Goal: Find specific page/section: Find specific page/section

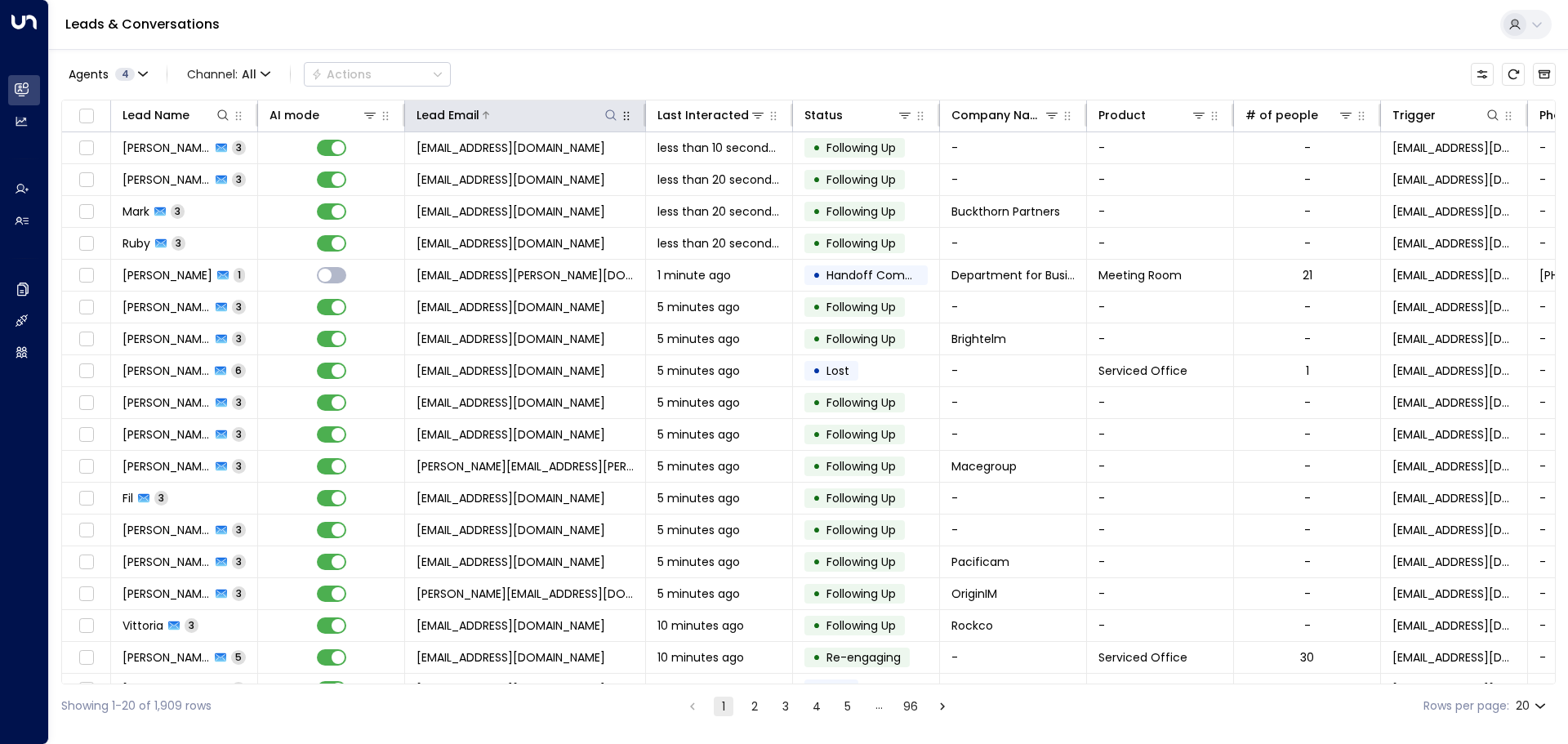
click at [610, 118] on icon at bounding box center [610, 115] width 13 height 13
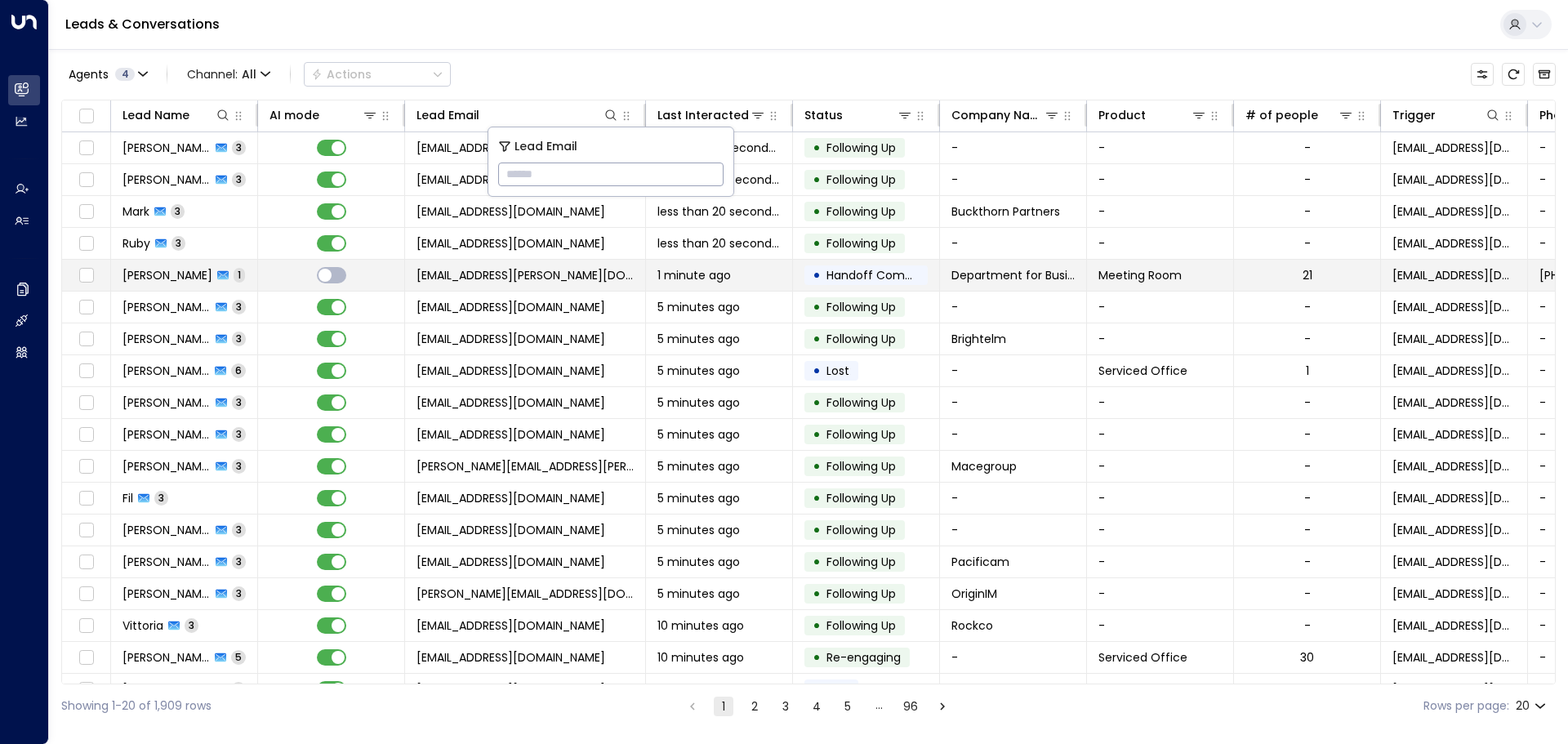
drag, startPoint x: 559, startPoint y: 168, endPoint x: 495, endPoint y: 273, distance: 123.0
click at [495, 273] on span "[EMAIL_ADDRESS][PERSON_NAME][DOMAIN_NAME]" at bounding box center [525, 276] width 217 height 16
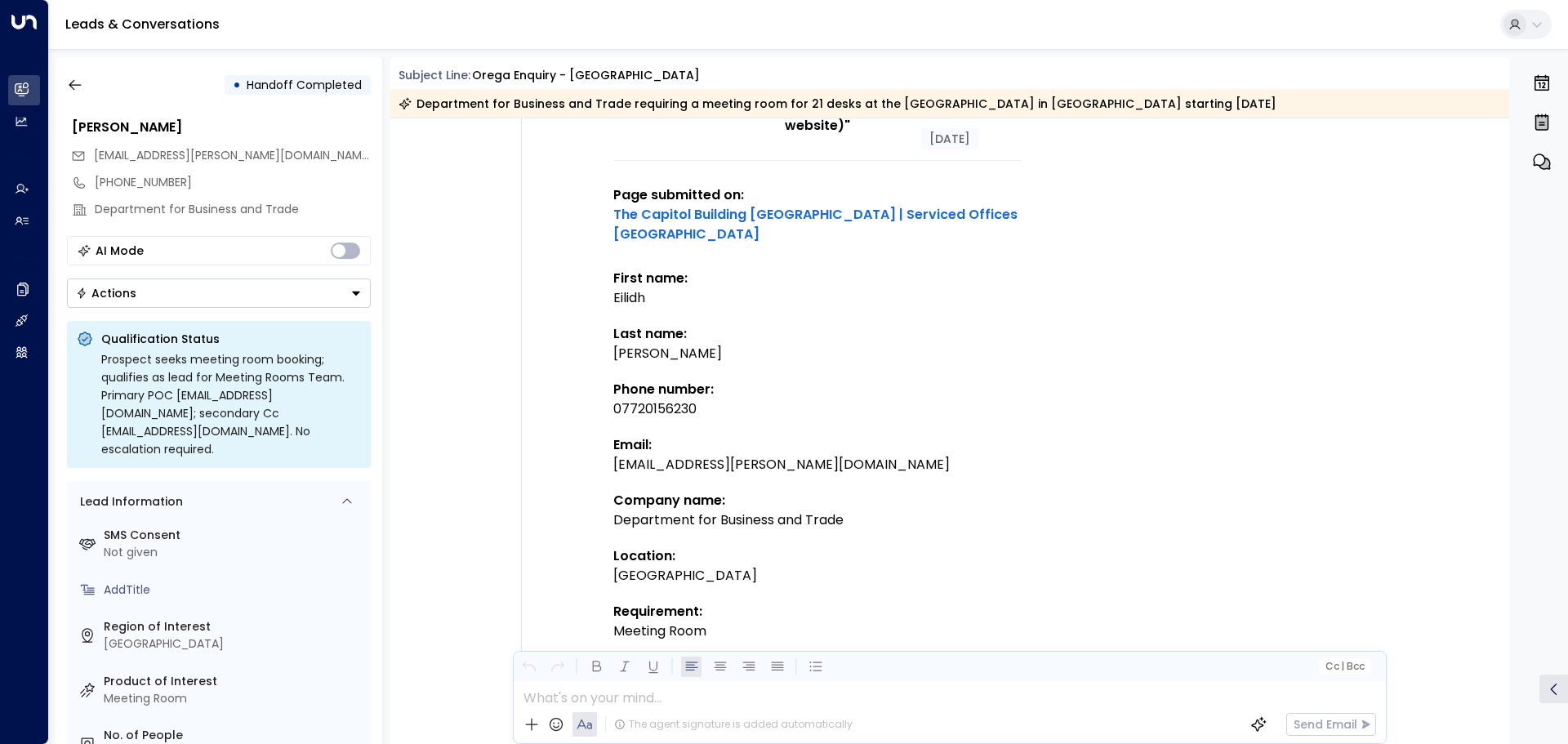
scroll to position [270, 0]
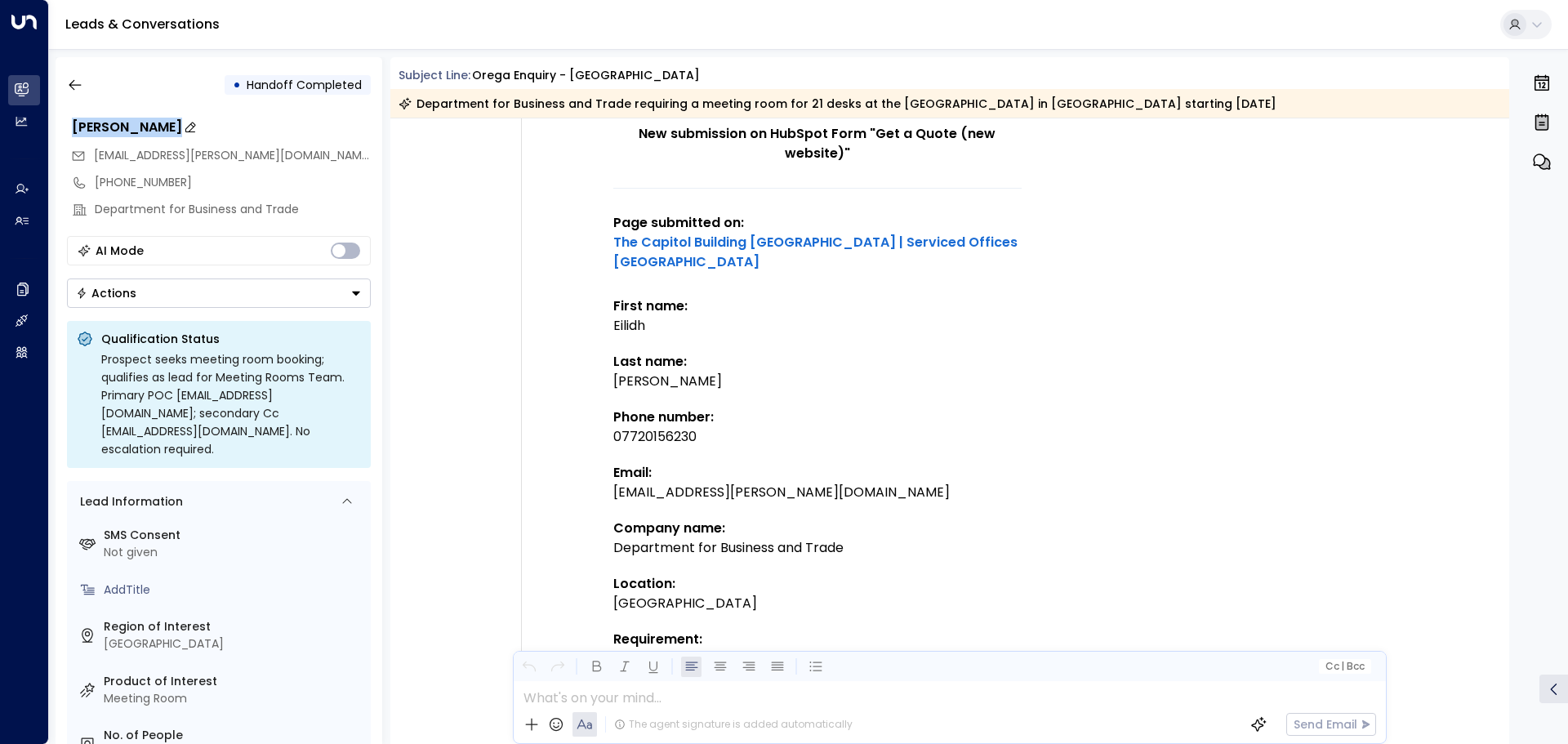
drag, startPoint x: 162, startPoint y: 127, endPoint x: 72, endPoint y: 126, distance: 90.0
click at [72, 126] on div "[PERSON_NAME]" at bounding box center [221, 127] width 299 height 20
drag, startPoint x: 72, startPoint y: 126, endPoint x: 92, endPoint y: 130, distance: 20.4
click at [92, 130] on input "**********" at bounding box center [219, 127] width 294 height 20
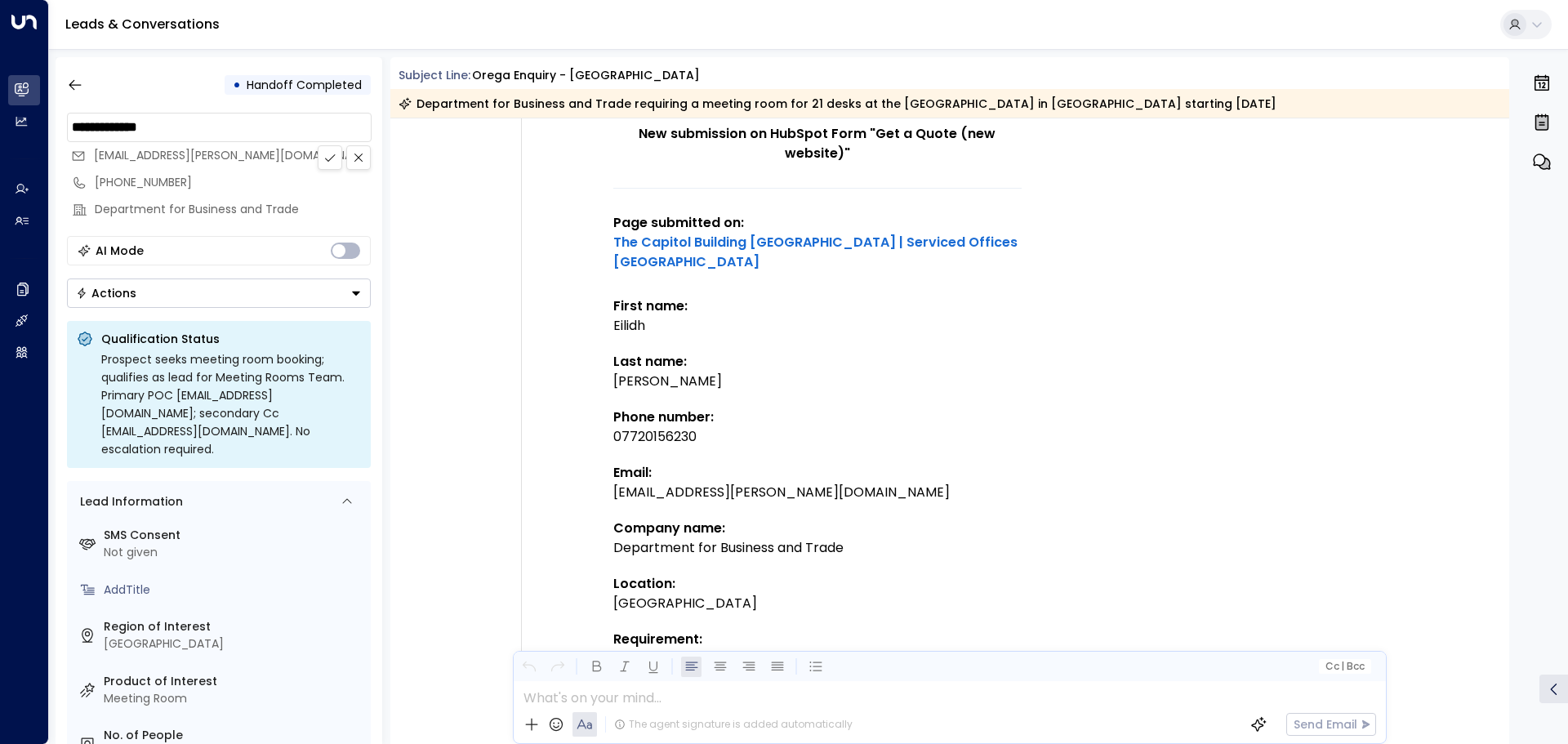
click at [92, 130] on input "**********" at bounding box center [219, 127] width 294 height 20
click at [329, 154] on icon at bounding box center [329, 157] width 13 height 13
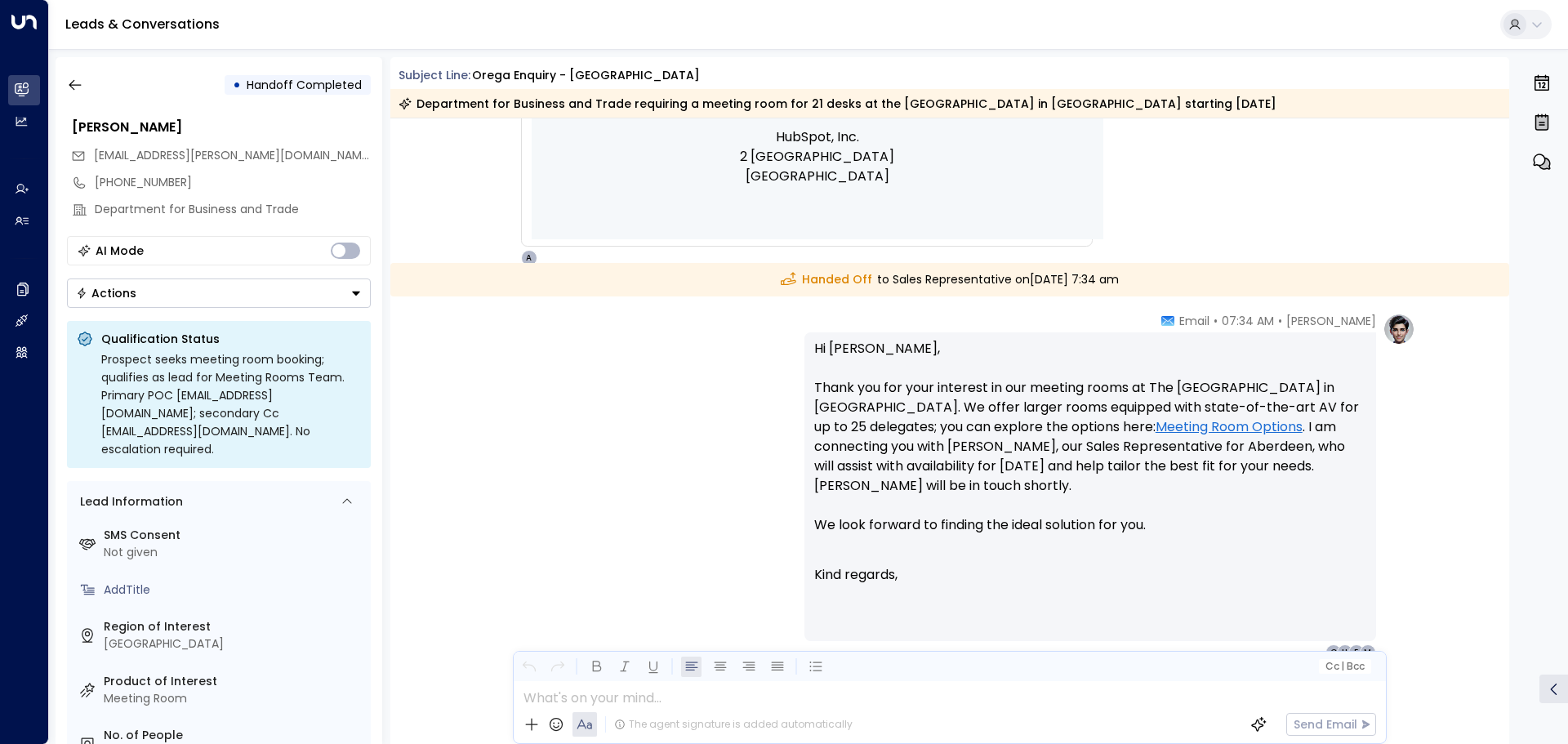
scroll to position [1132, 0]
